Goal: Information Seeking & Learning: Learn about a topic

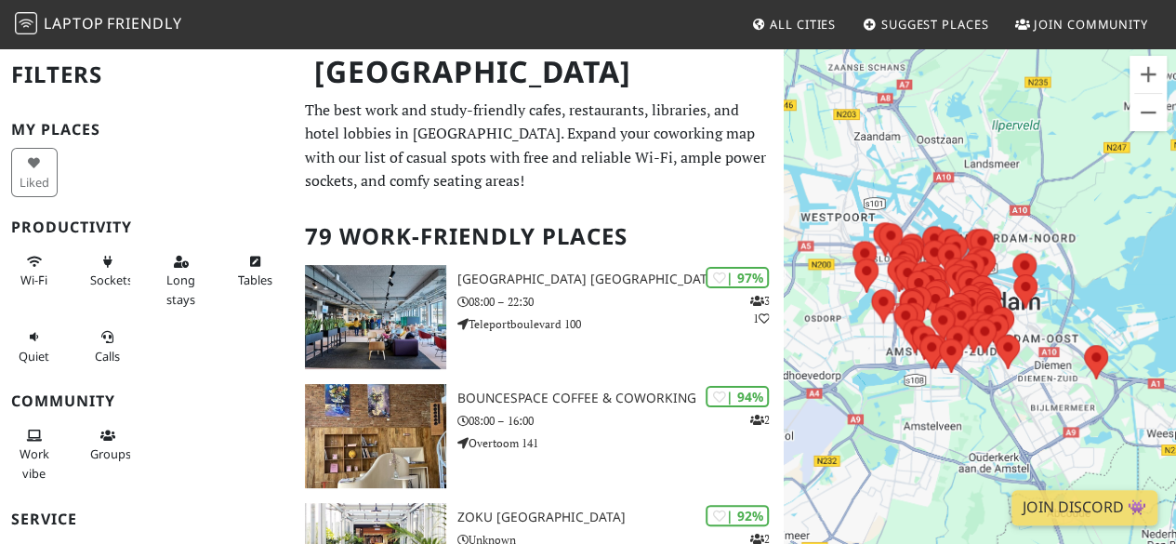
click at [560, 126] on p "The best work and study-friendly cafes, restaurants, libraries, and hotel lobbi…" at bounding box center [539, 146] width 468 height 95
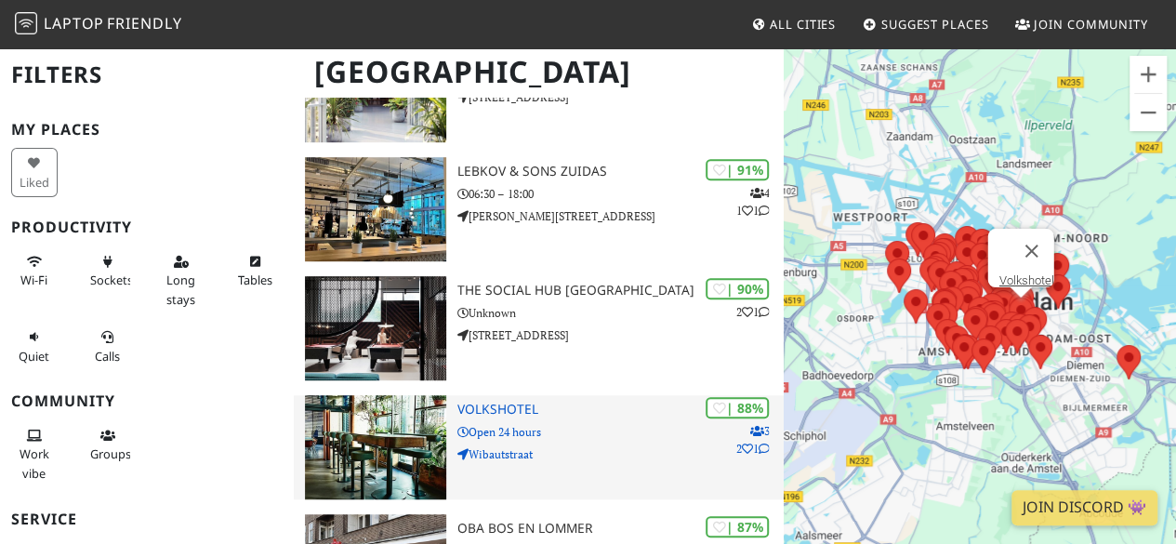
scroll to position [558, 0]
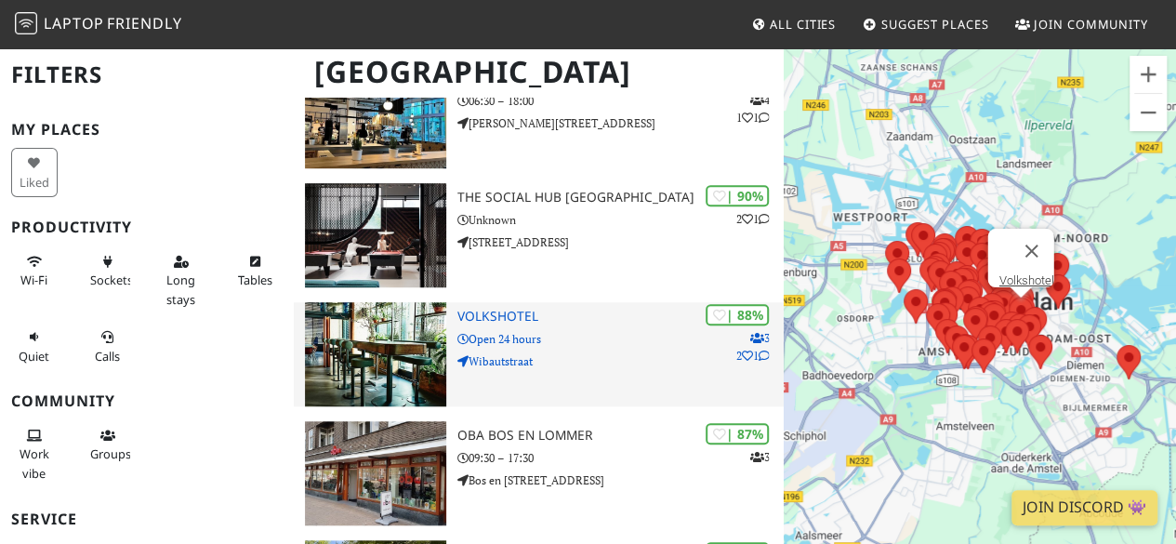
click at [763, 355] on icon at bounding box center [763, 356] width 11 height 11
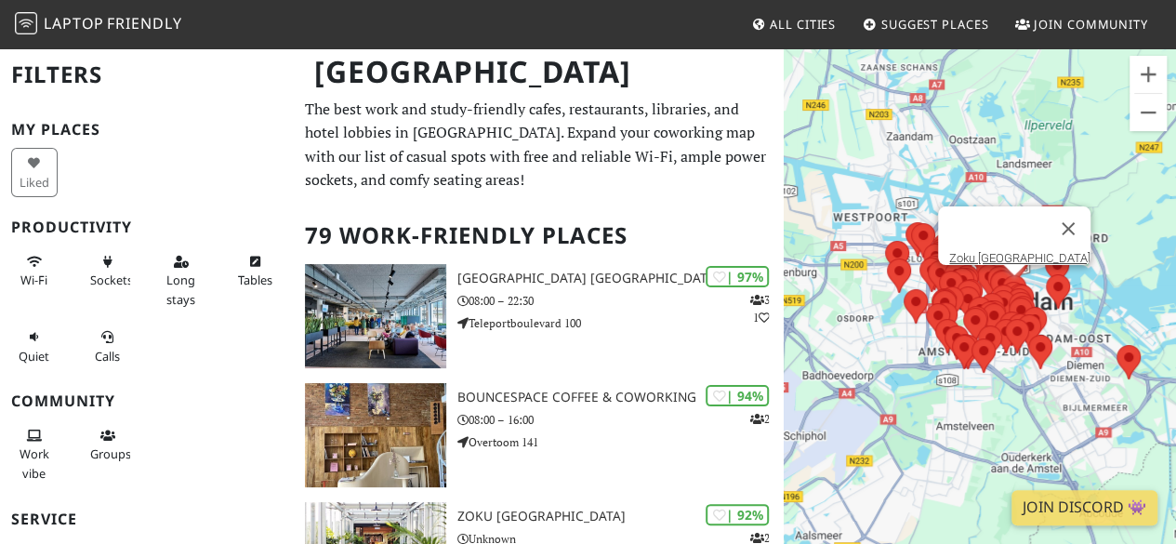
scroll to position [0, 0]
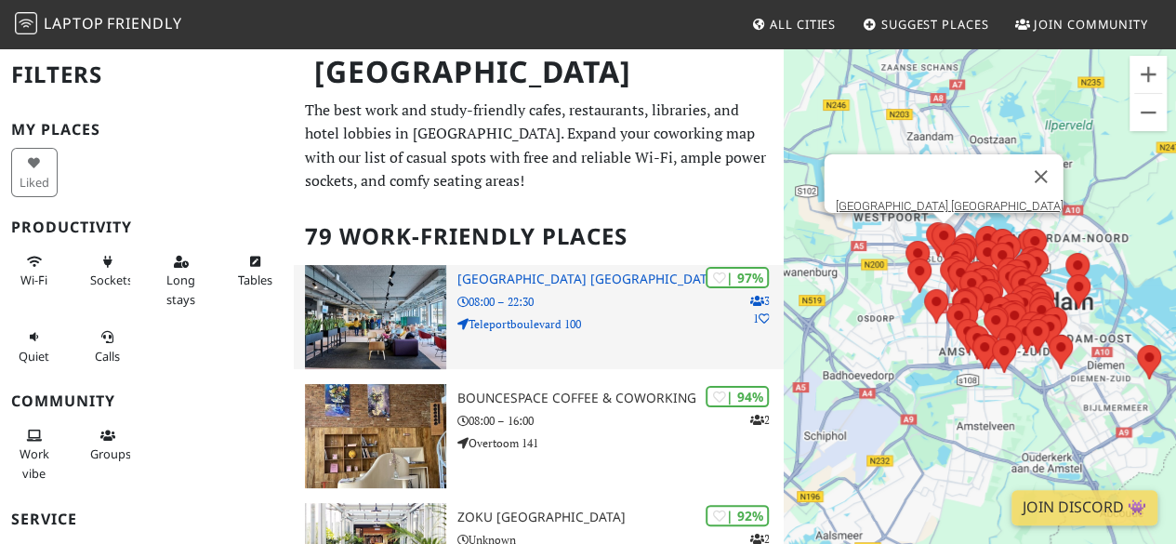
click at [649, 272] on h3 "[GEOGRAPHIC_DATA] [GEOGRAPHIC_DATA]" at bounding box center [621, 280] width 326 height 16
